Goal: Transaction & Acquisition: Subscribe to service/newsletter

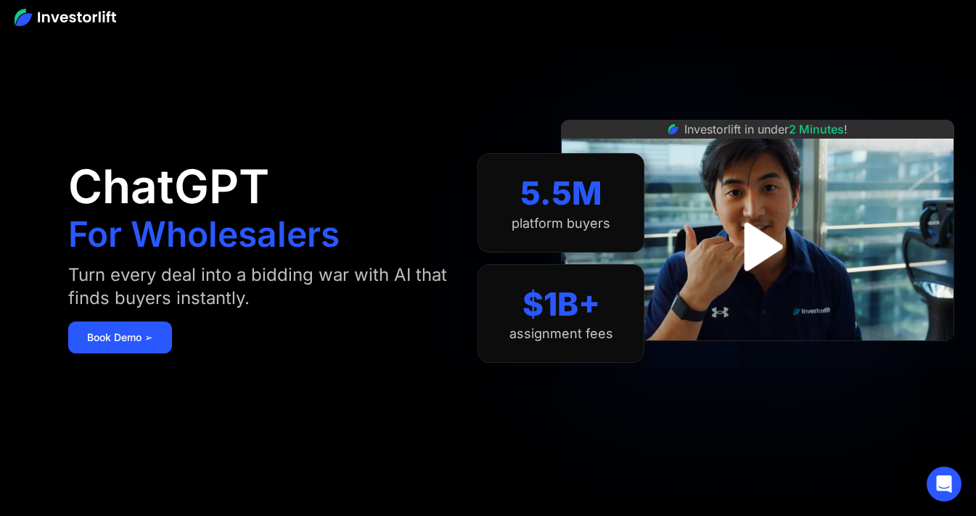
click at [751, 258] on img "open lightbox" at bounding box center [758, 246] width 88 height 88
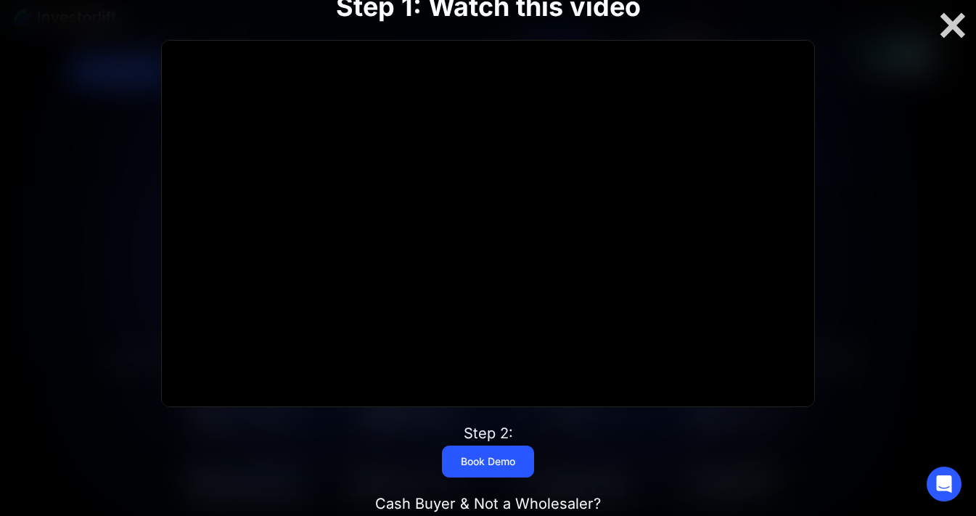
scroll to position [290, 0]
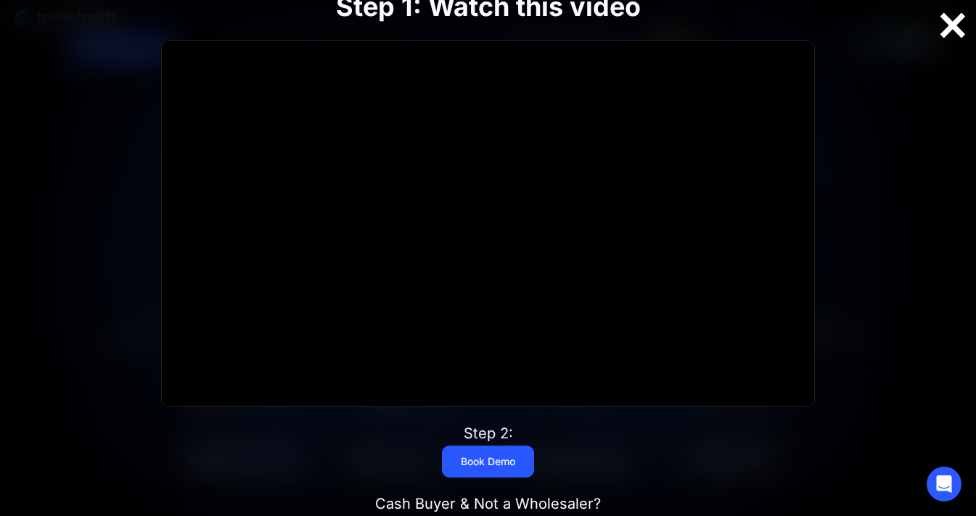
click at [952, 28] on div at bounding box center [952, 25] width 46 height 30
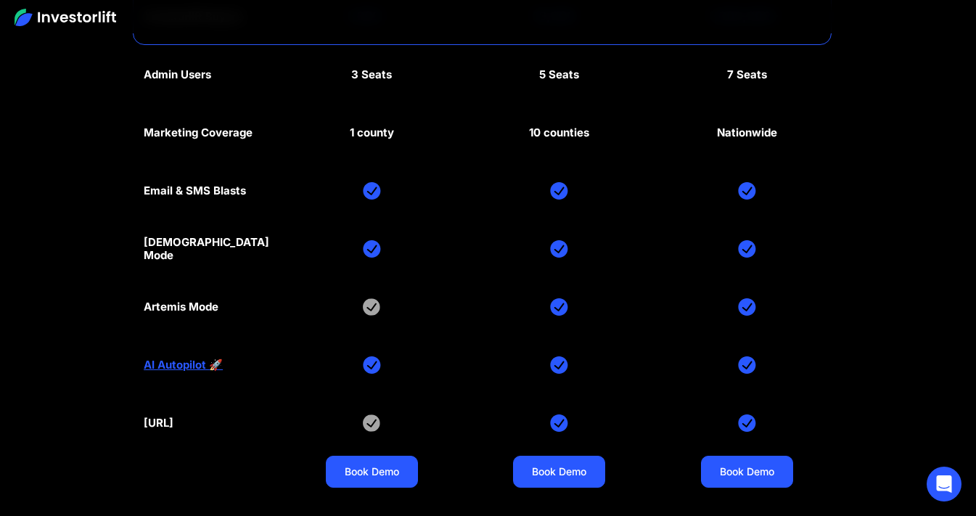
scroll to position [2249, 0]
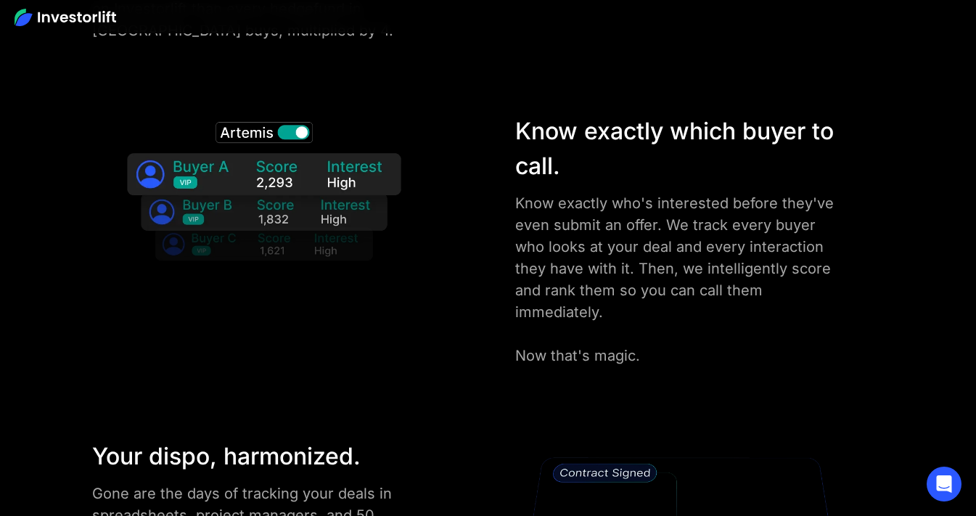
drag, startPoint x: 917, startPoint y: 472, endPoint x: 817, endPoint y: 234, distance: 258.9
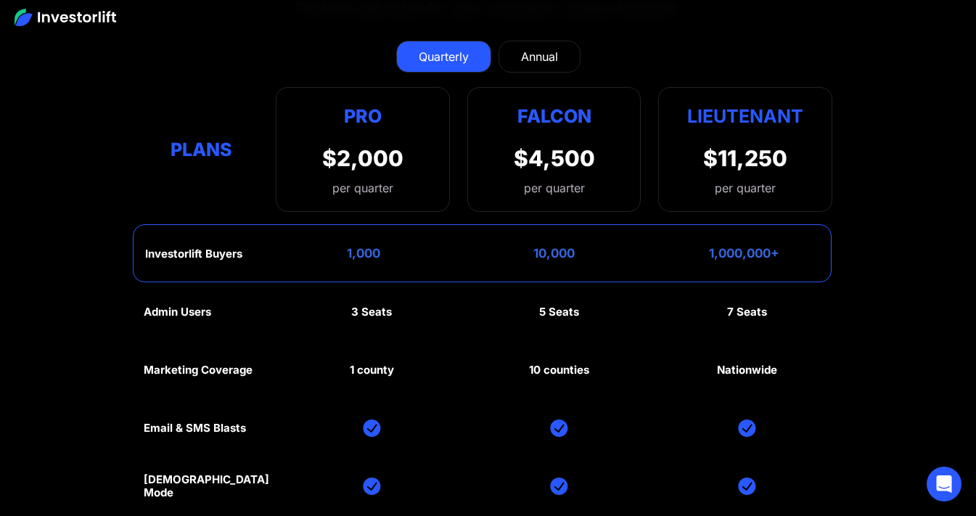
scroll to position [6301, 0]
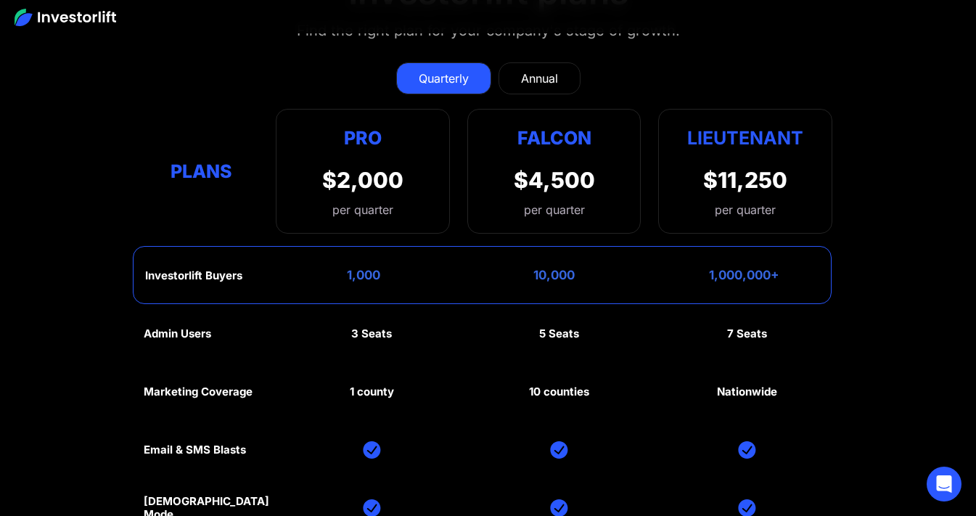
click at [541, 79] on div "Annual" at bounding box center [539, 78] width 37 height 17
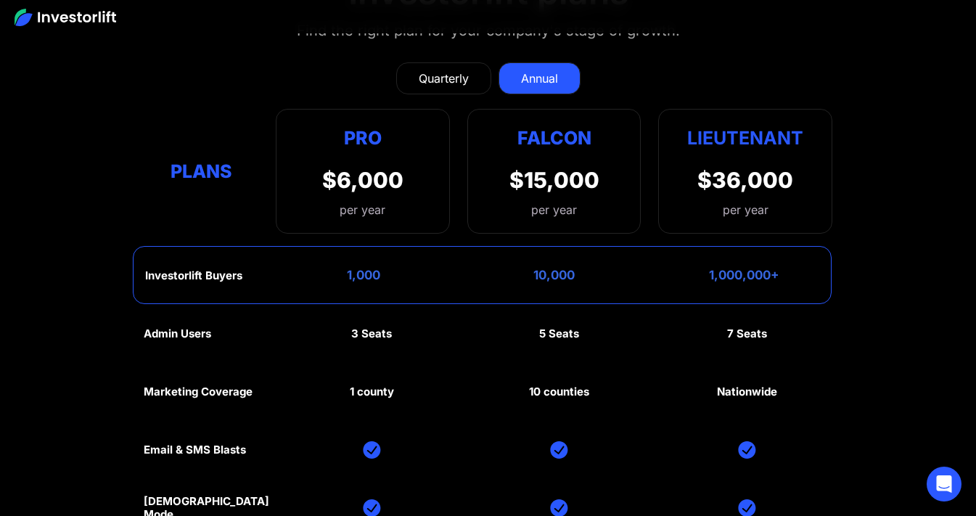
scroll to position [6373, 0]
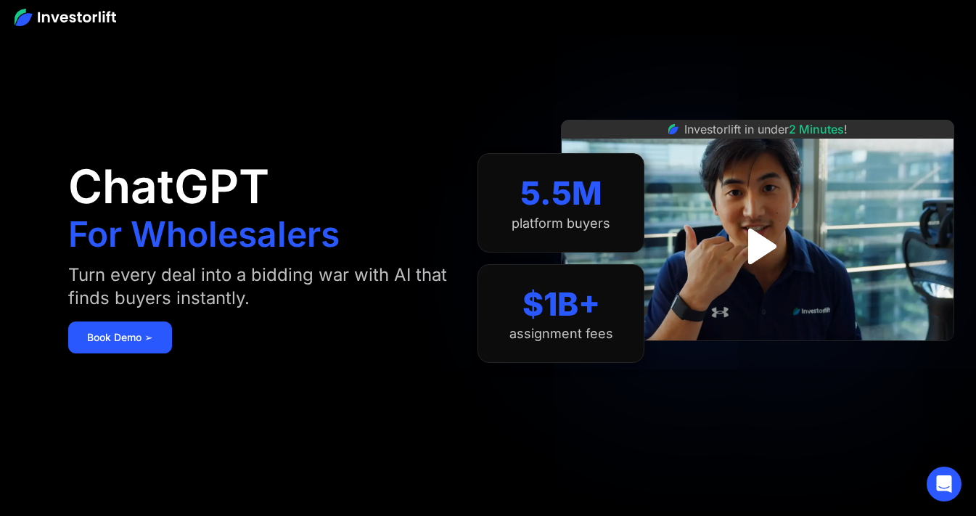
scroll to position [6373, 0]
